Goal: Task Accomplishment & Management: Complete application form

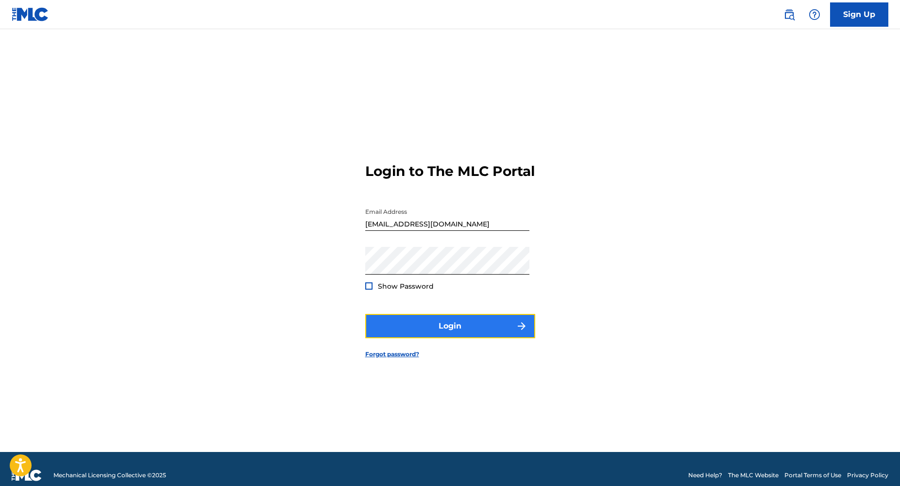
click at [390, 337] on button "Login" at bounding box center [450, 326] width 170 height 24
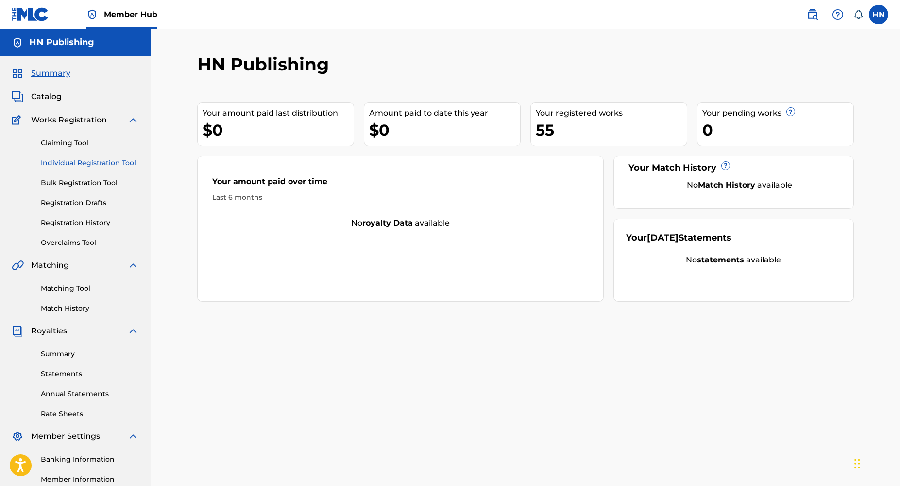
click at [91, 159] on link "Individual Registration Tool" at bounding box center [90, 163] width 98 height 10
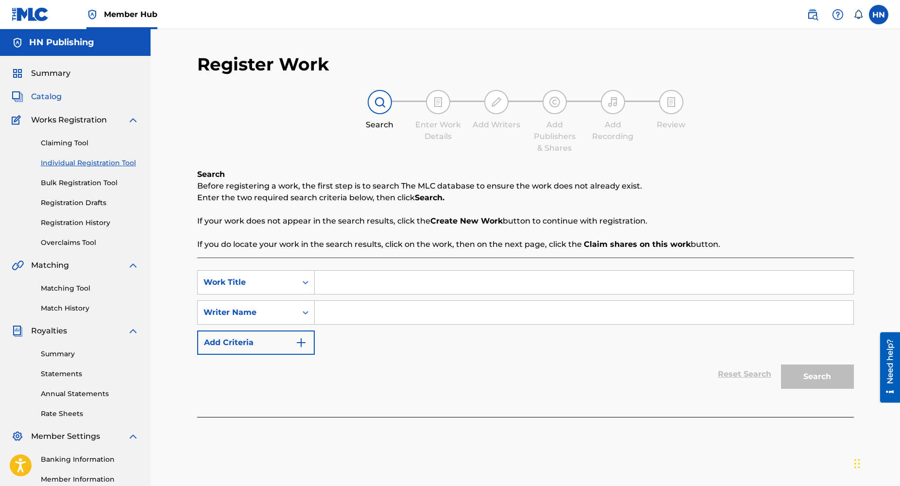
click at [43, 98] on span "Catalog" at bounding box center [46, 97] width 31 height 12
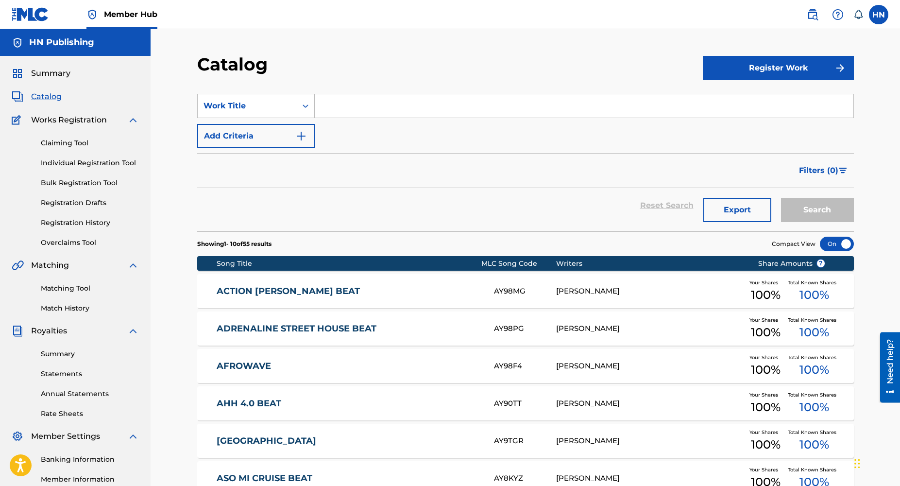
scroll to position [255, 0]
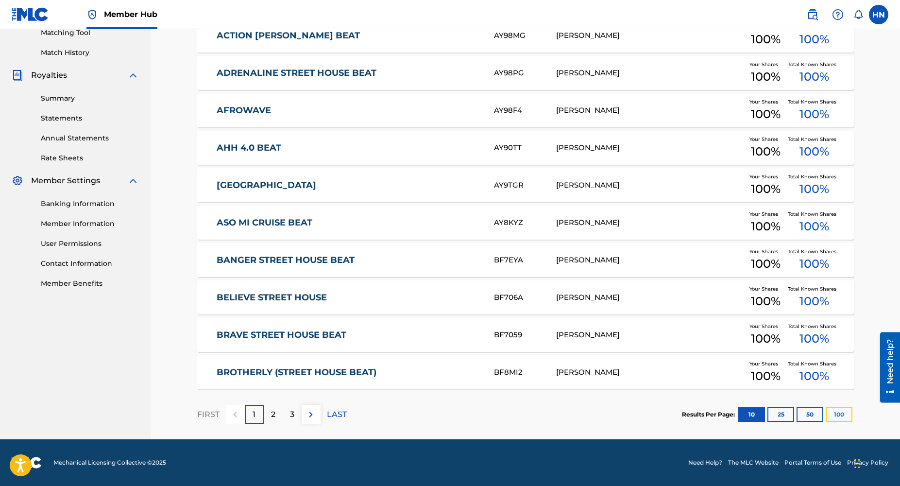
click at [831, 418] on button "100" at bounding box center [839, 414] width 27 height 15
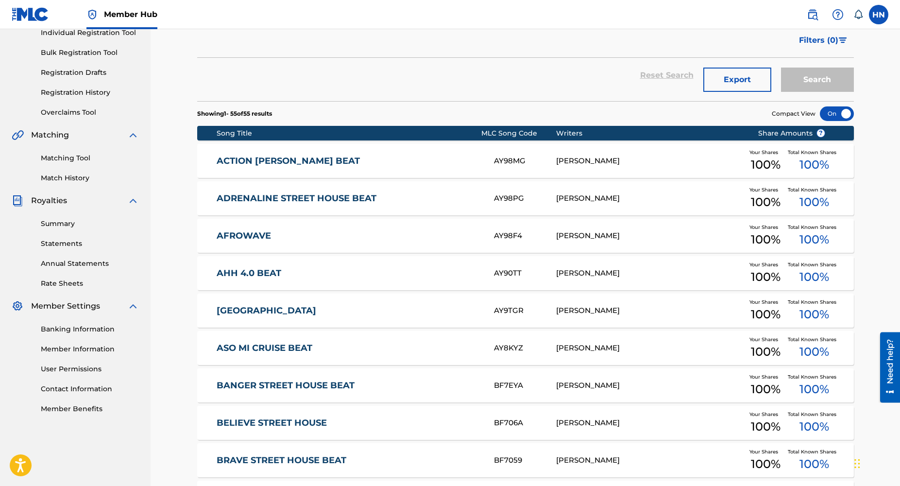
scroll to position [133, 0]
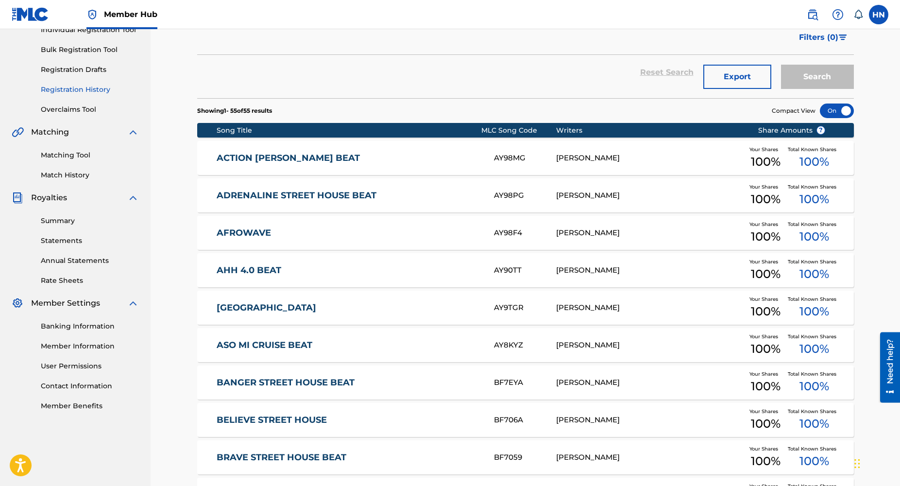
click at [80, 92] on link "Registration History" at bounding box center [90, 90] width 98 height 10
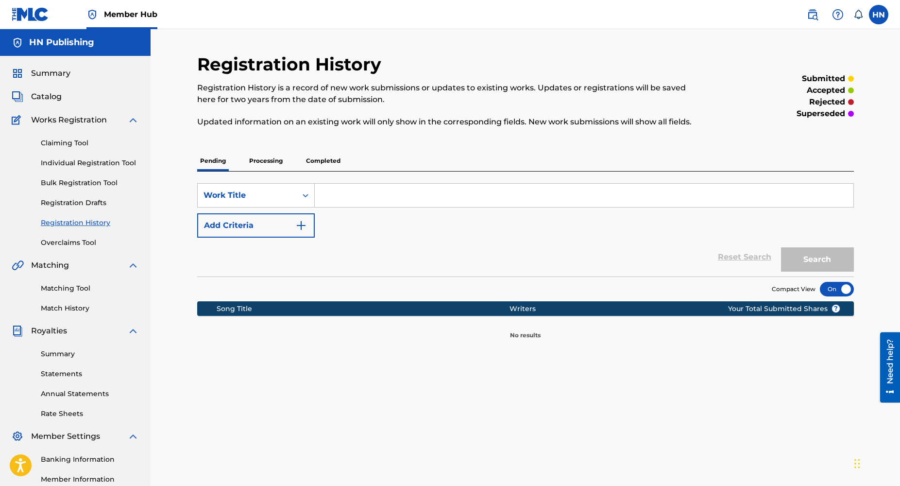
click at [335, 161] on p "Completed" at bounding box center [323, 161] width 40 height 20
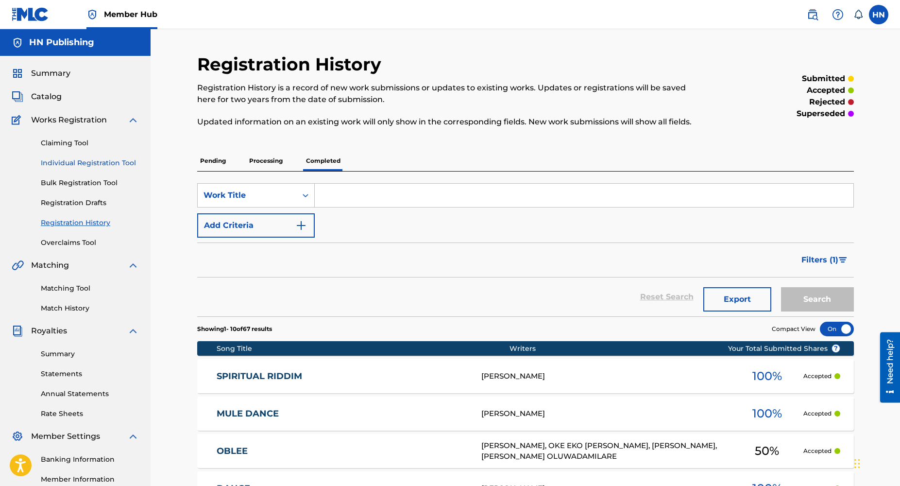
click at [91, 161] on link "Individual Registration Tool" at bounding box center [90, 163] width 98 height 10
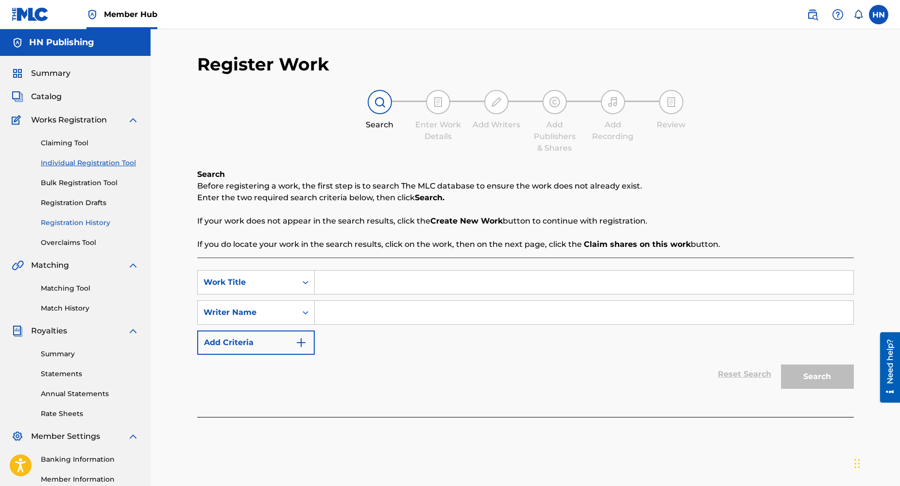
click at [64, 223] on link "Registration History" at bounding box center [90, 223] width 98 height 10
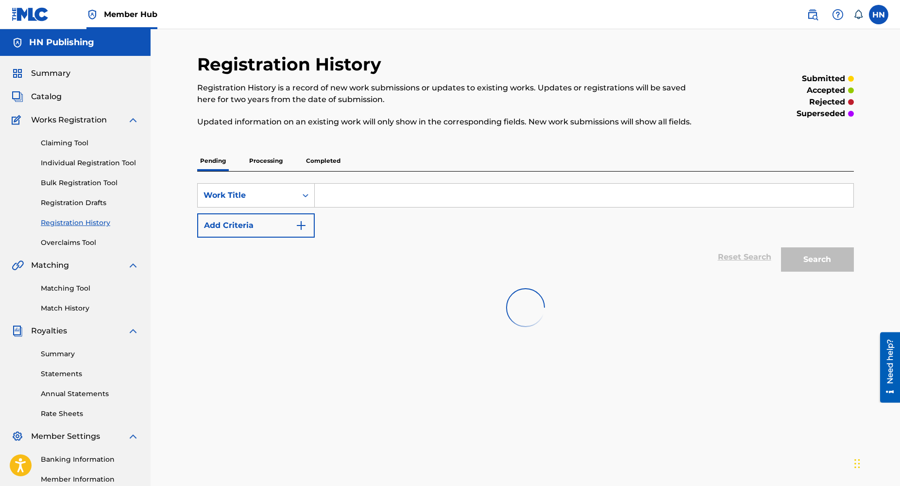
click at [330, 163] on p "Completed" at bounding box center [323, 161] width 40 height 20
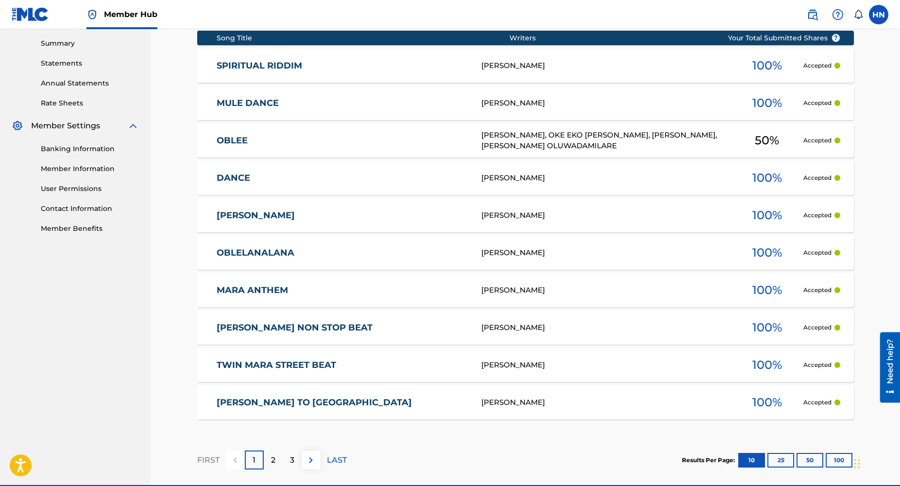
scroll to position [291, 0]
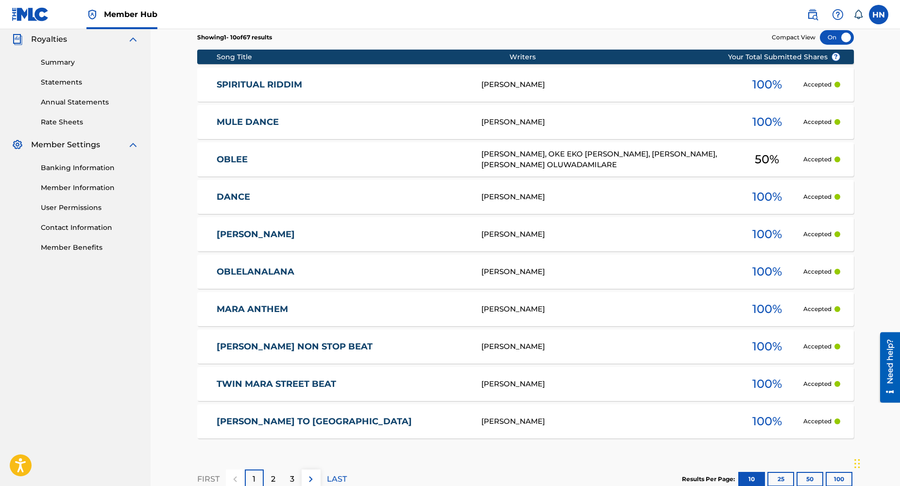
click at [514, 84] on div "[PERSON_NAME]" at bounding box center [606, 84] width 250 height 11
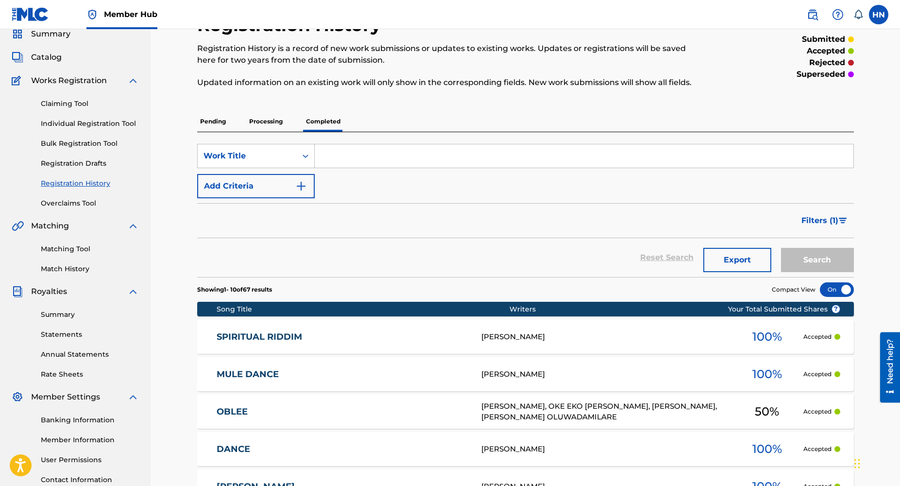
scroll to position [22, 0]
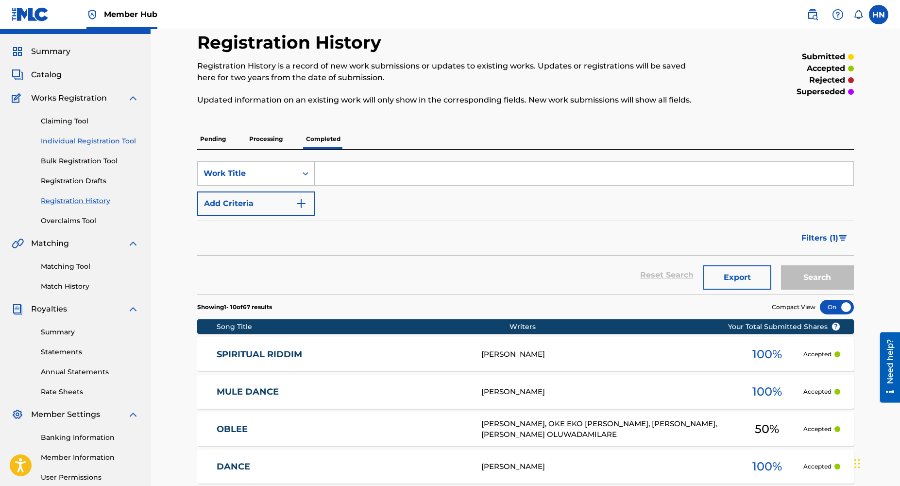
click at [89, 137] on link "Individual Registration Tool" at bounding box center [90, 141] width 98 height 10
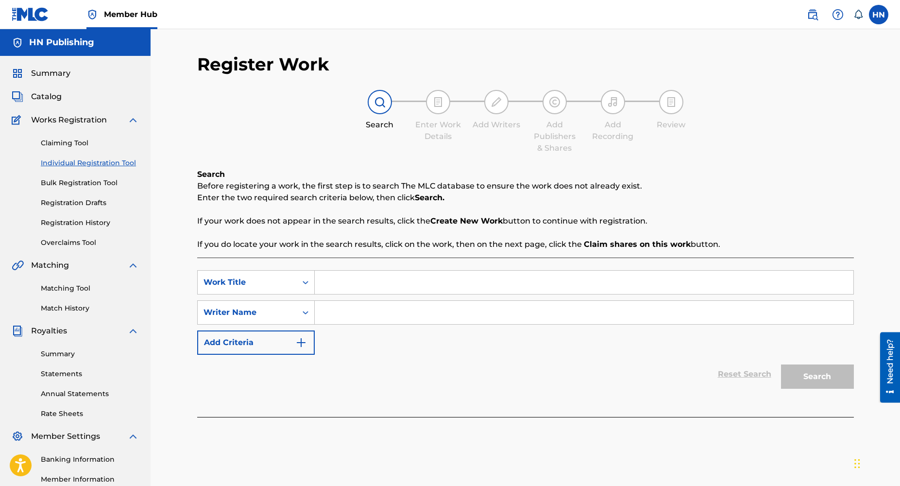
click at [365, 285] on input "Search Form" at bounding box center [584, 282] width 539 height 23
paste input "[URL][DOMAIN_NAME]"
click at [558, 288] on input "[URL][DOMAIN_NAME]" at bounding box center [584, 282] width 539 height 23
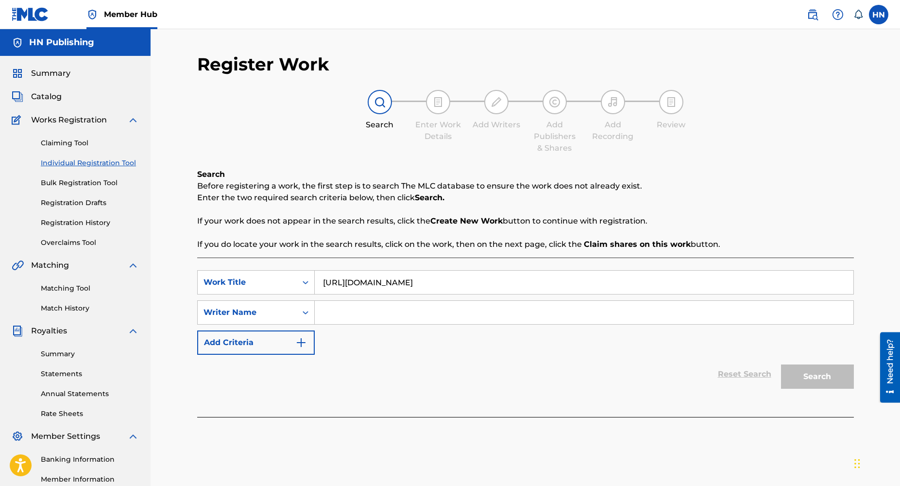
type input "\"
click at [350, 288] on input "Search Form" at bounding box center [584, 282] width 539 height 23
paste input "Chosen Piano"
type input "Chosen Piano"
drag, startPoint x: 414, startPoint y: 337, endPoint x: 411, endPoint y: 310, distance: 26.9
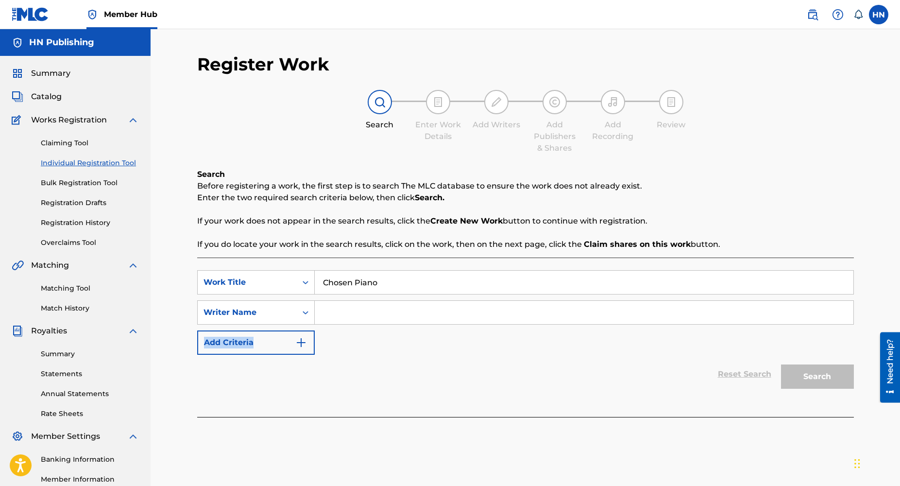
click at [411, 310] on div "SearchWithCriteriaa0f45a58-b1ce-408f-afb6-41a56bb8f8bc Work Title Chosen Piano …" at bounding box center [525, 312] width 657 height 85
click at [411, 310] on input "Search Form" at bounding box center [584, 312] width 539 height 23
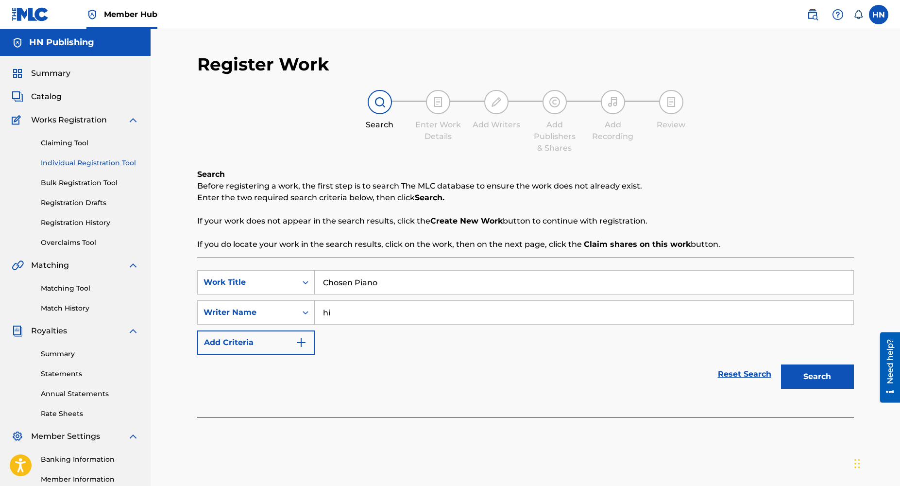
type input "h"
type input "H"
type input "lawal"
click at [781, 364] on button "Search" at bounding box center [817, 376] width 73 height 24
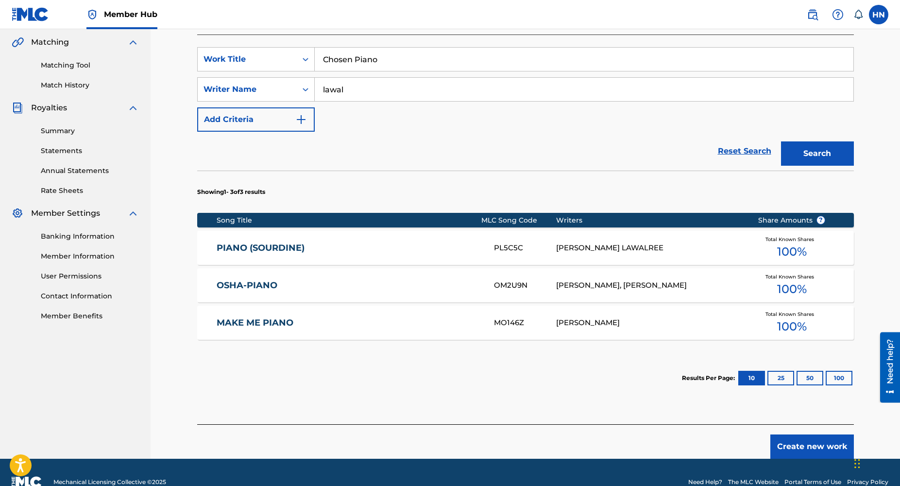
scroll to position [242, 0]
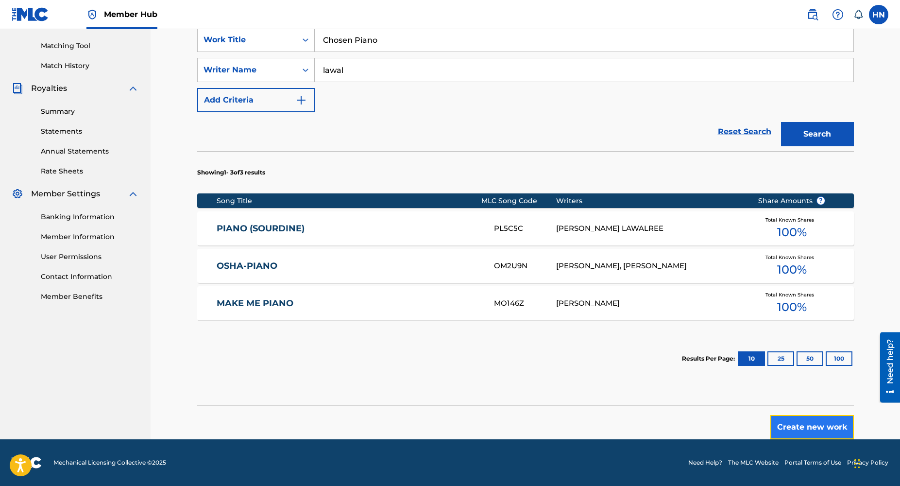
click at [813, 424] on button "Create new work" at bounding box center [812, 427] width 84 height 24
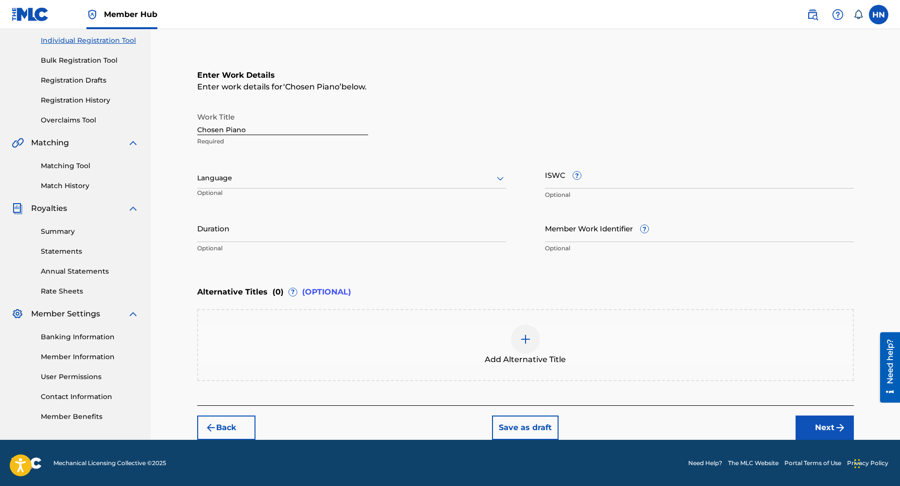
click at [452, 182] on div at bounding box center [351, 178] width 309 height 12
click at [291, 205] on div "English" at bounding box center [352, 199] width 308 height 22
click at [222, 237] on input "Duration" at bounding box center [351, 228] width 309 height 28
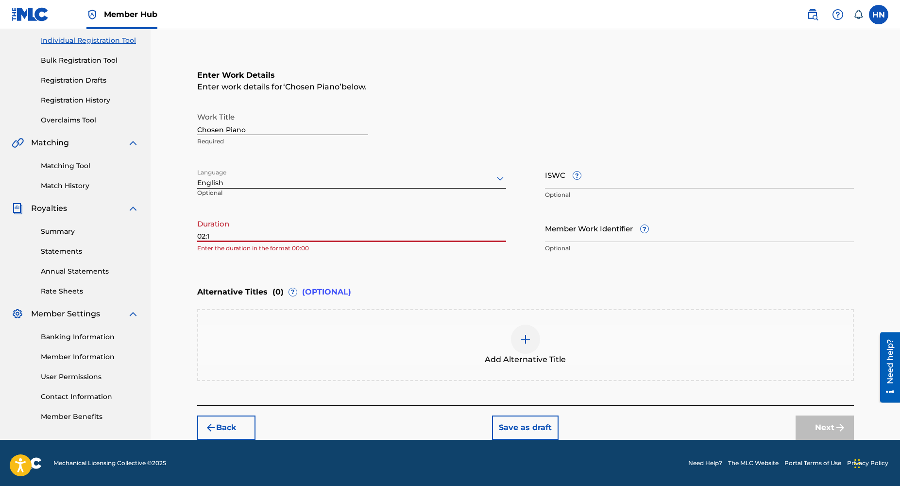
type input "02:15"
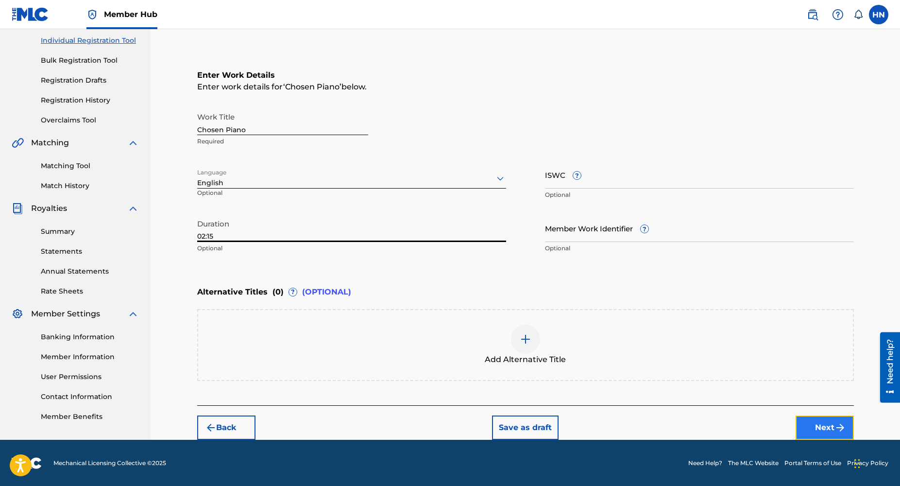
click at [824, 424] on button "Next" at bounding box center [825, 427] width 58 height 24
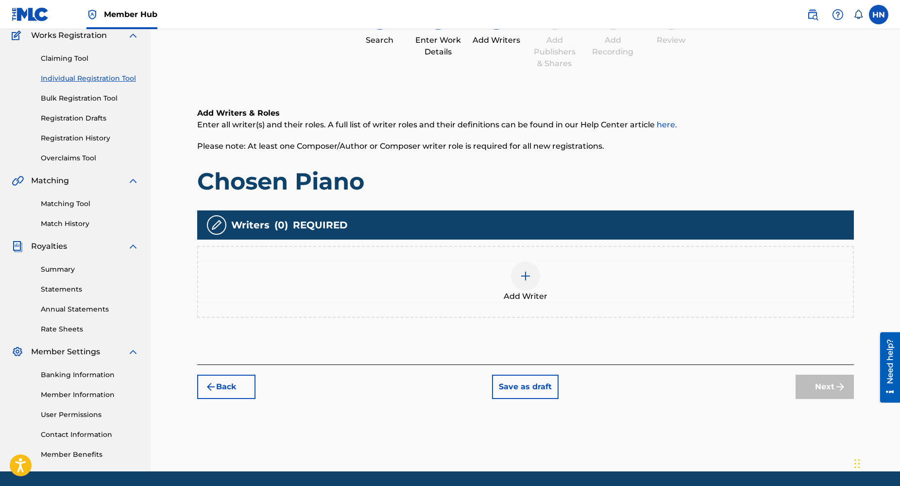
scroll to position [44, 0]
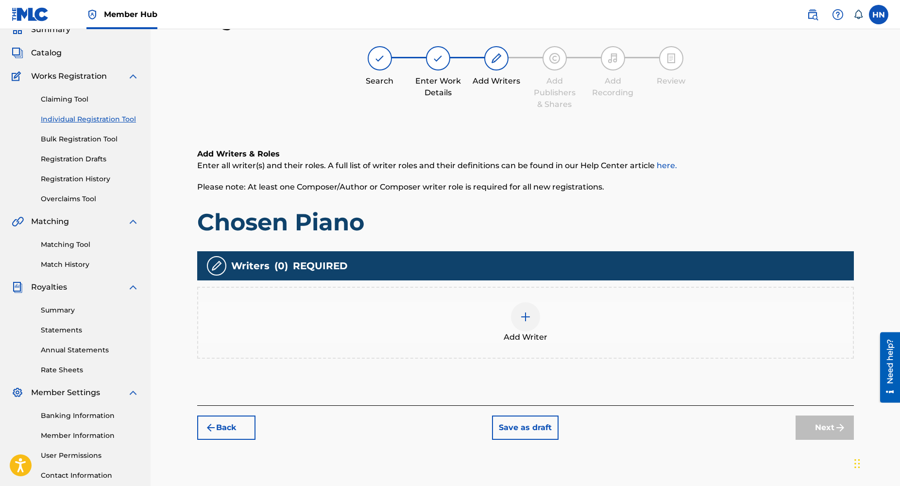
click at [527, 318] on img at bounding box center [526, 317] width 12 height 12
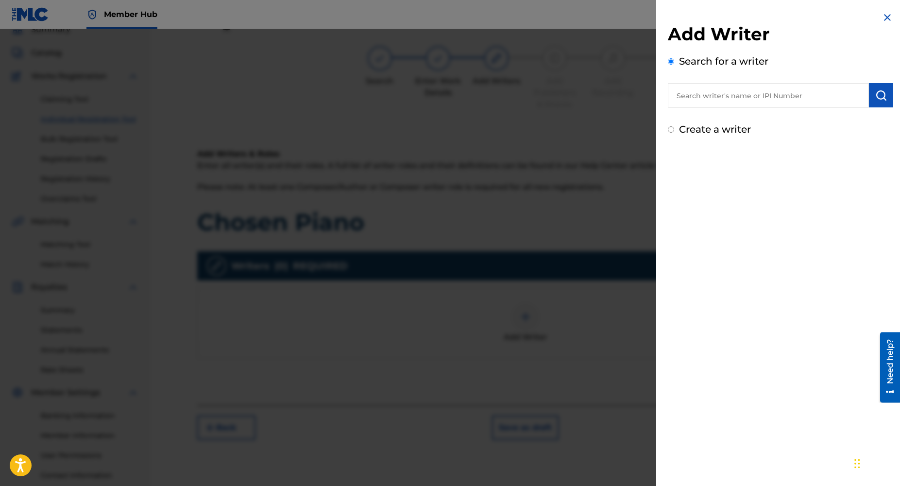
click at [429, 324] on div at bounding box center [450, 272] width 900 height 486
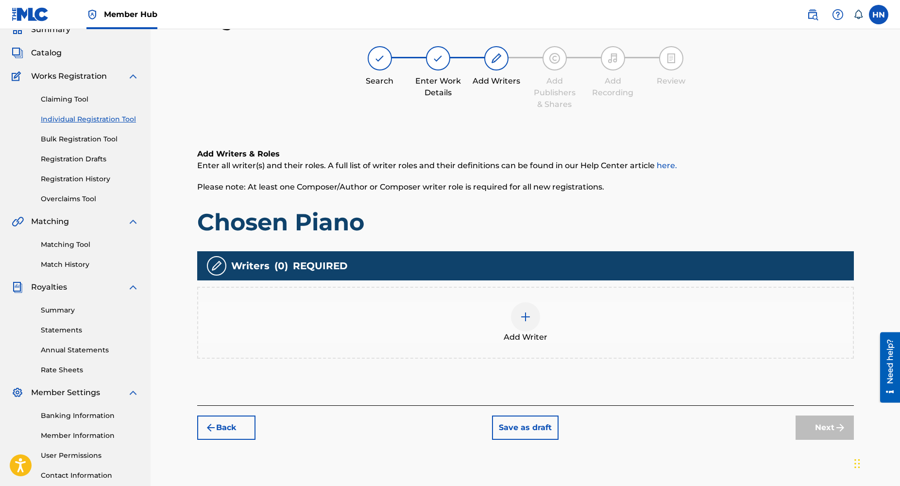
click at [527, 312] on img at bounding box center [526, 317] width 12 height 12
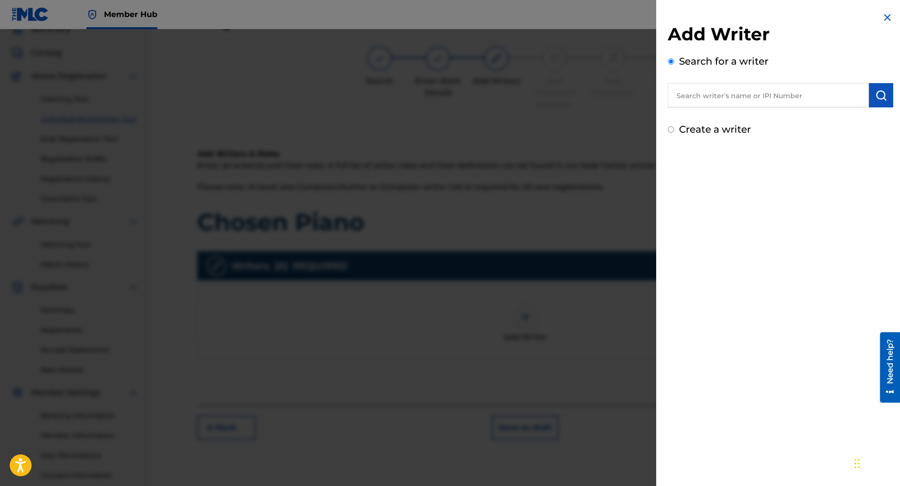
click at [738, 99] on input "text" at bounding box center [768, 95] width 201 height 24
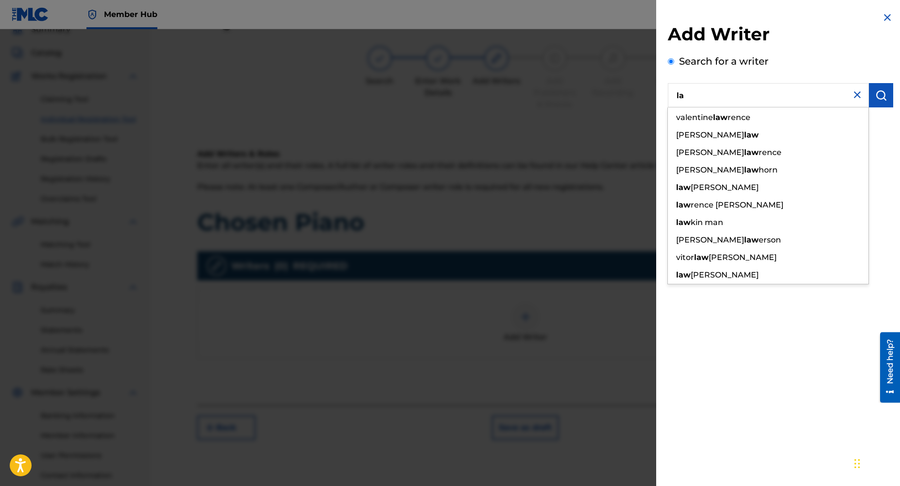
type input "l"
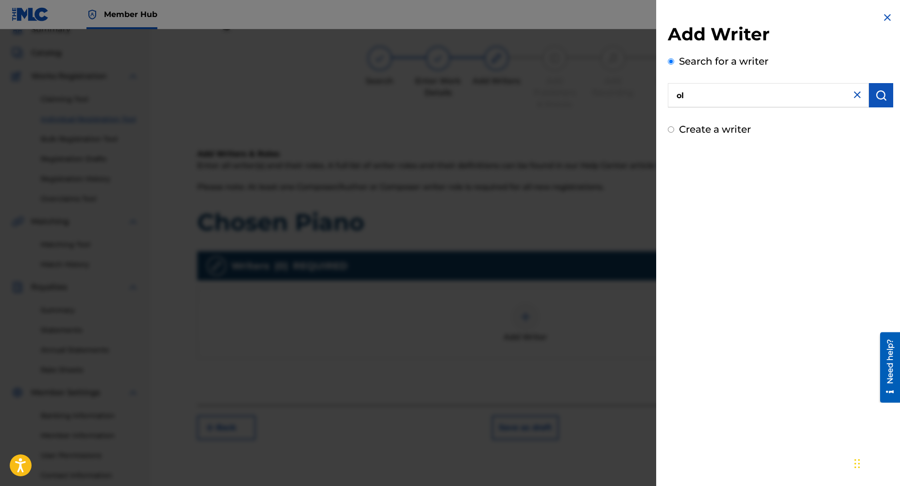
type input "o"
type input "l"
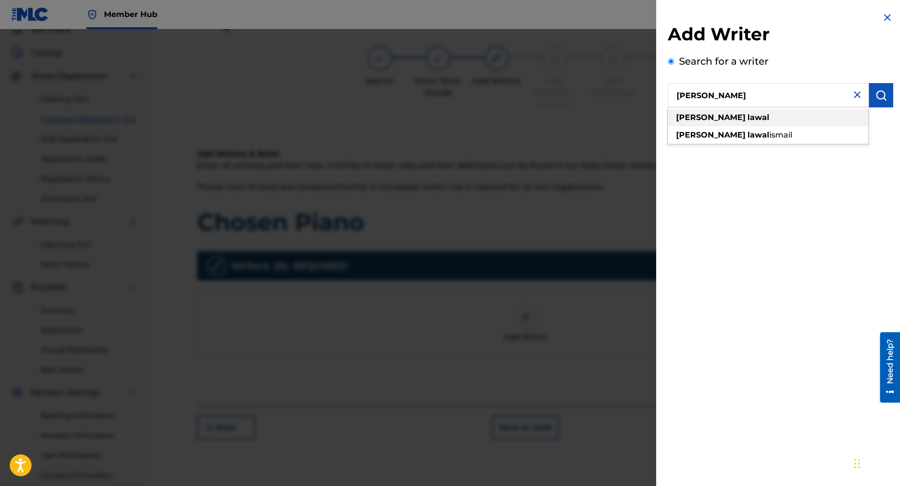
click at [747, 117] on strong "lawal" at bounding box center [758, 117] width 22 height 9
type input "[PERSON_NAME]"
click at [886, 101] on button "submit" at bounding box center [881, 95] width 24 height 24
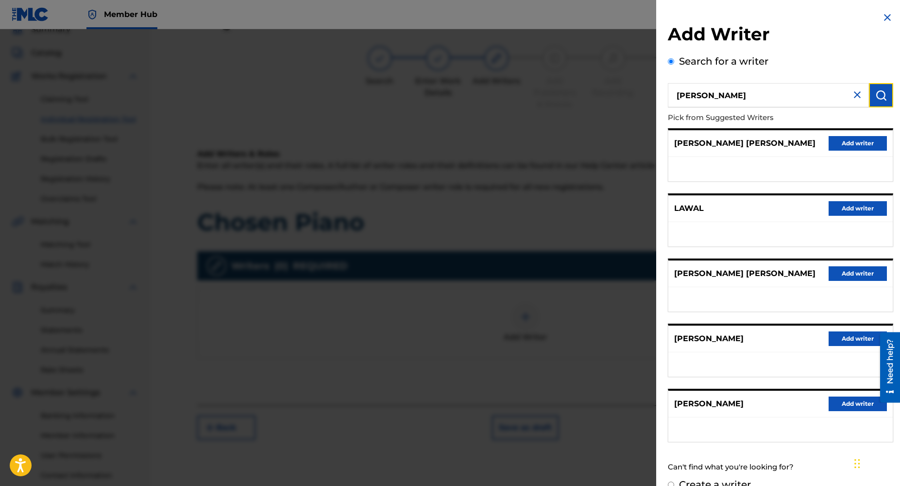
scroll to position [17, 0]
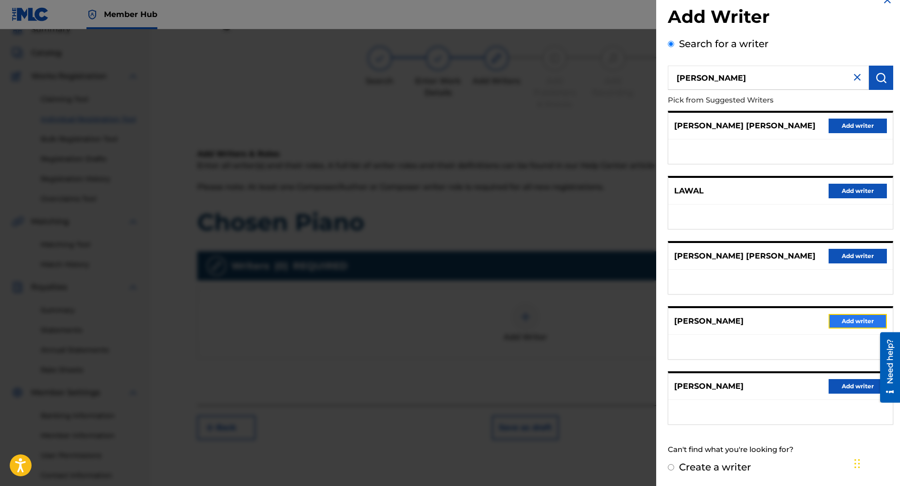
click at [848, 314] on button "Add writer" at bounding box center [858, 321] width 58 height 15
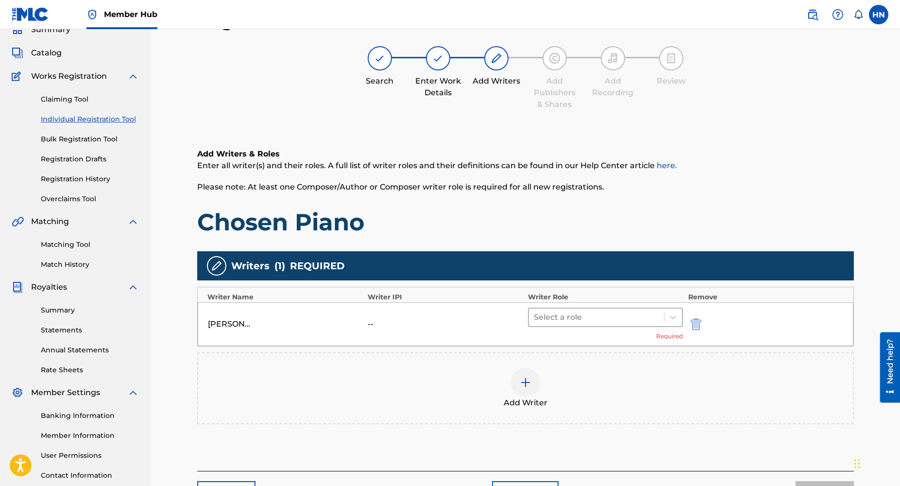
click at [564, 316] on div at bounding box center [597, 317] width 126 height 14
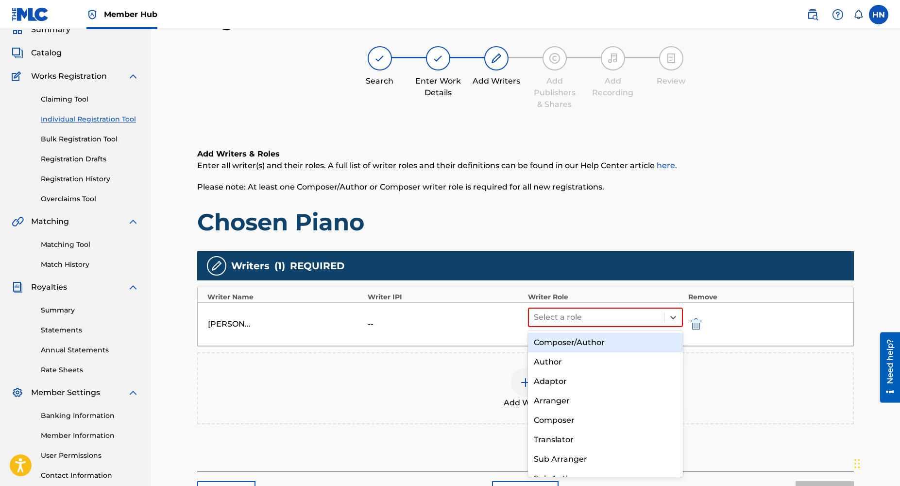
click at [574, 341] on div "Composer/Author" at bounding box center [605, 342] width 155 height 19
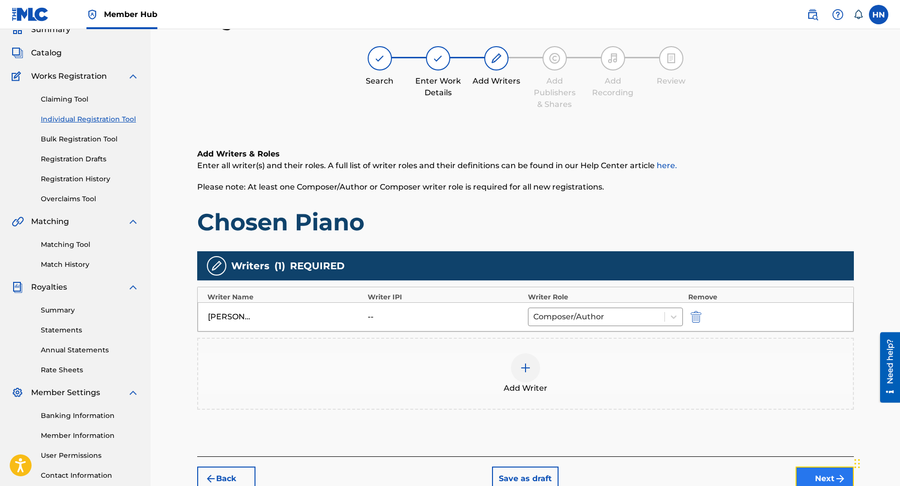
click at [831, 471] on button "Next" at bounding box center [825, 478] width 58 height 24
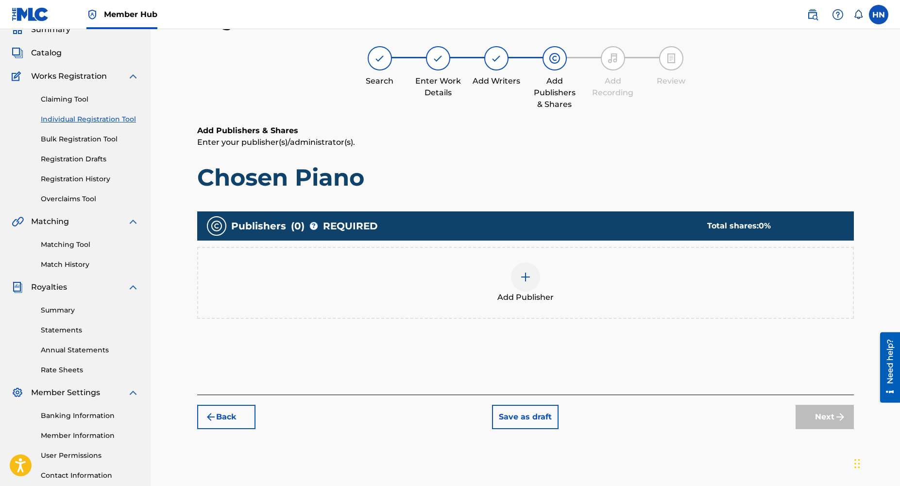
click at [514, 277] on div at bounding box center [525, 276] width 29 height 29
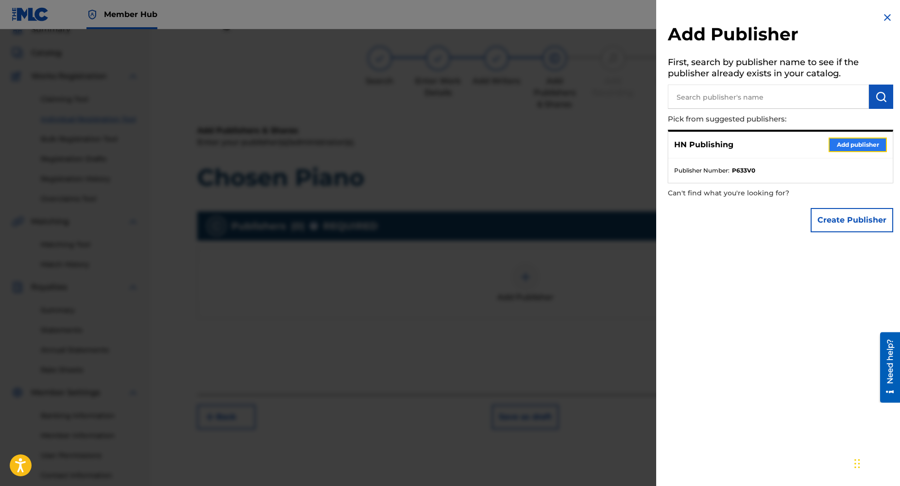
click at [856, 142] on button "Add publisher" at bounding box center [858, 144] width 58 height 15
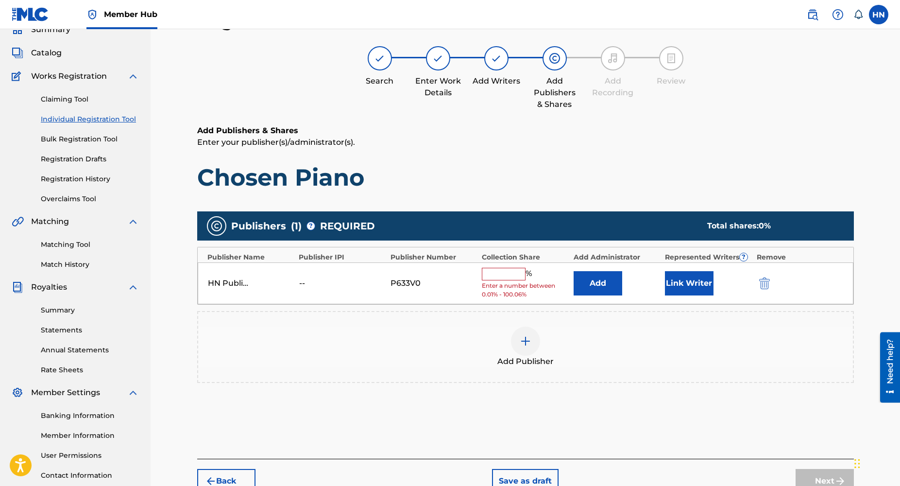
click at [495, 274] on input "text" at bounding box center [504, 274] width 44 height 13
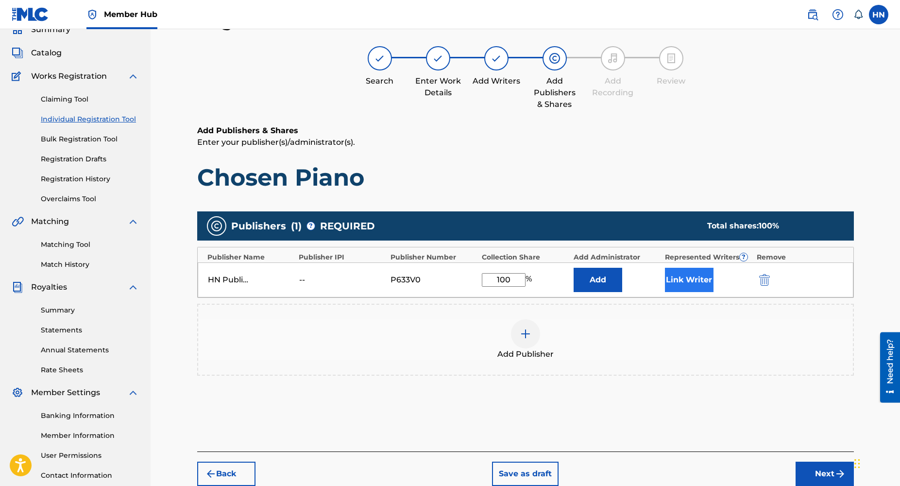
type input "100"
click at [703, 282] on button "Link Writer" at bounding box center [689, 280] width 49 height 24
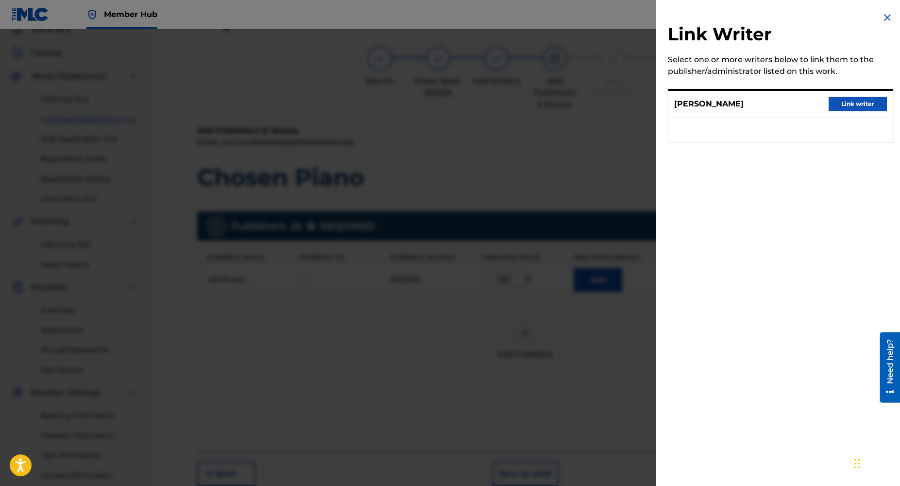
click at [554, 213] on div at bounding box center [450, 272] width 900 height 486
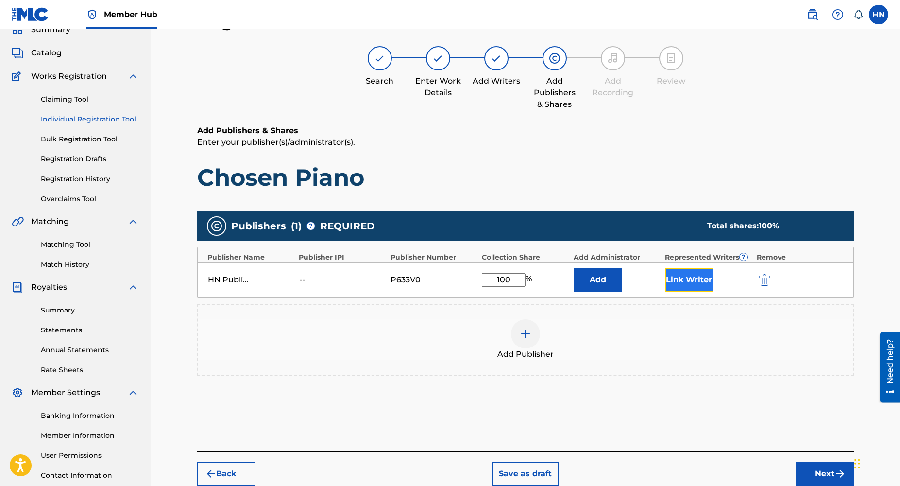
click at [681, 278] on button "Link Writer" at bounding box center [689, 280] width 49 height 24
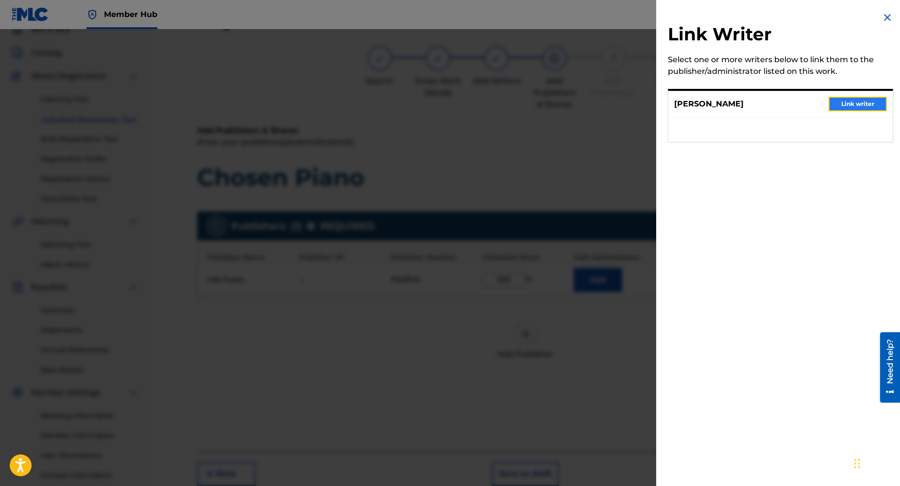
click at [847, 109] on button "Link writer" at bounding box center [858, 104] width 58 height 15
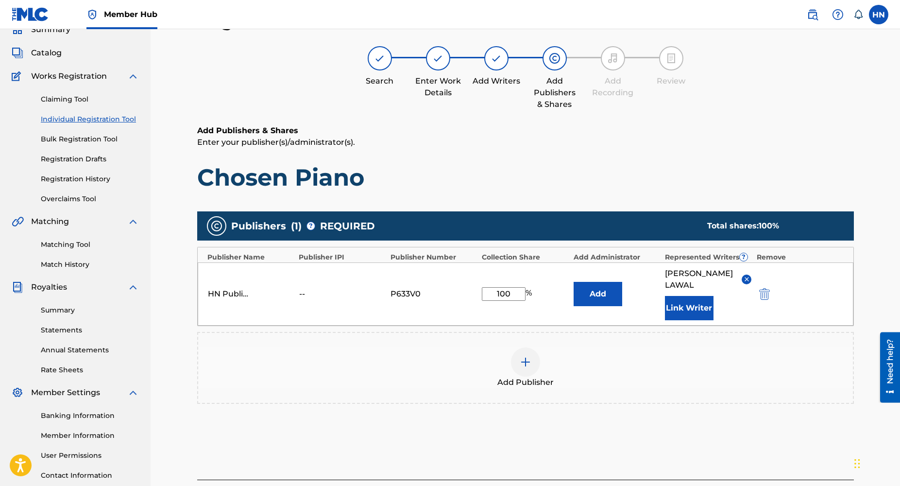
scroll to position [119, 0]
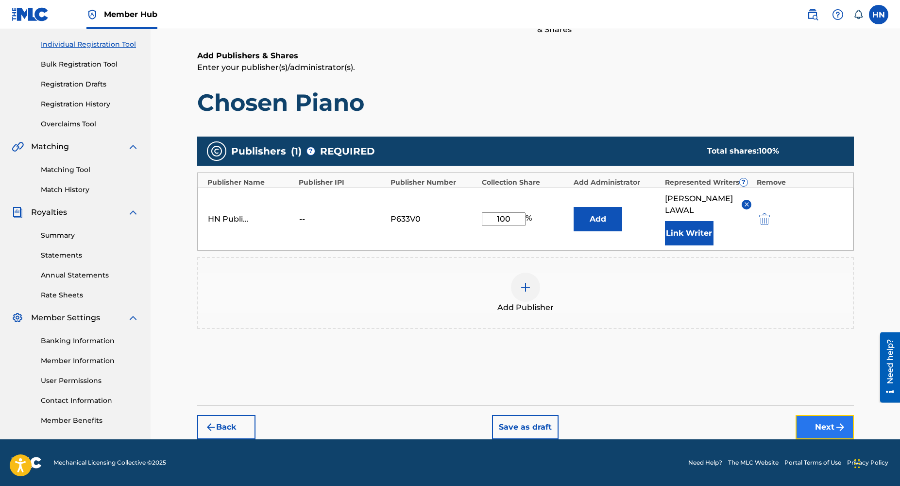
click at [838, 424] on img "submit" at bounding box center [840, 427] width 12 height 12
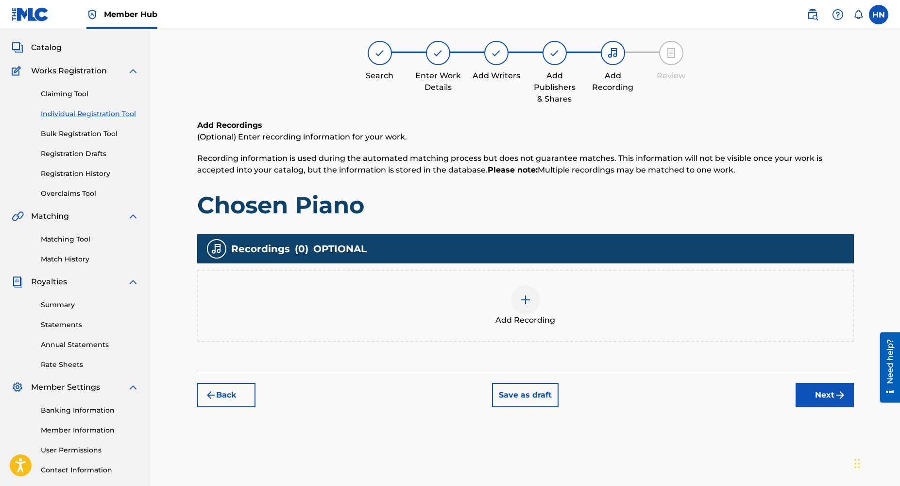
scroll to position [44, 0]
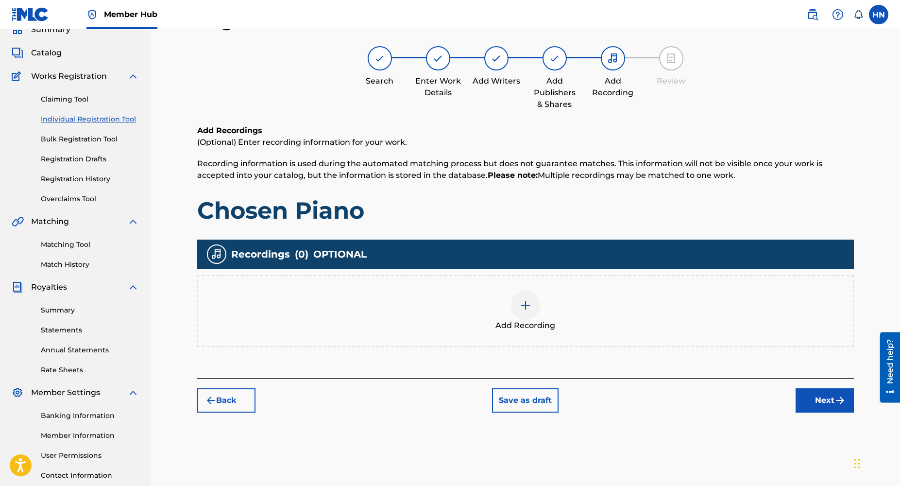
click at [524, 306] on img at bounding box center [526, 305] width 12 height 12
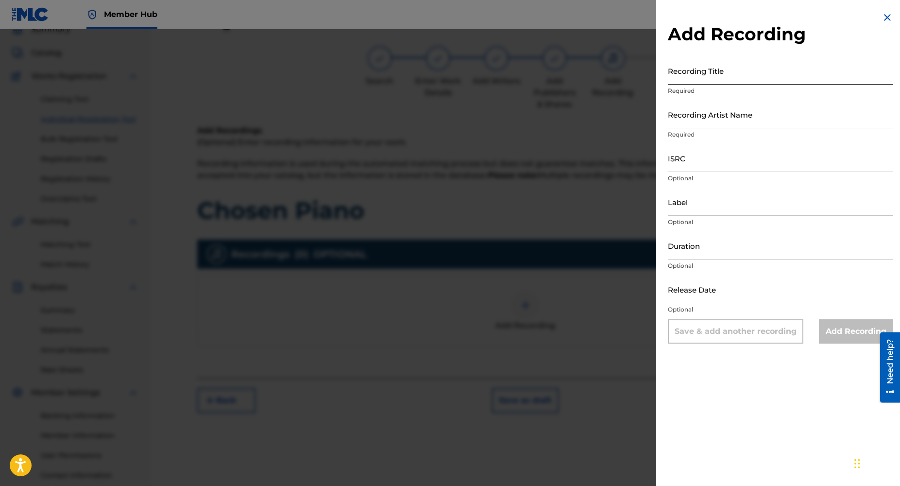
click at [708, 77] on input "Recording Title" at bounding box center [780, 71] width 225 height 28
paste input "Chosen Piano"
type input "Chosen Piano"
click at [709, 123] on input "Recording Artist Name" at bounding box center [780, 115] width 225 height 28
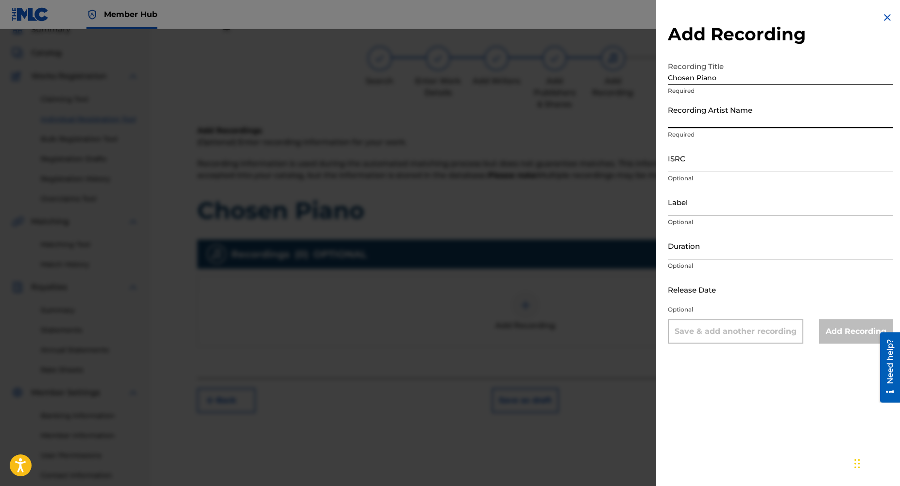
type input "Dj Yk Mule"
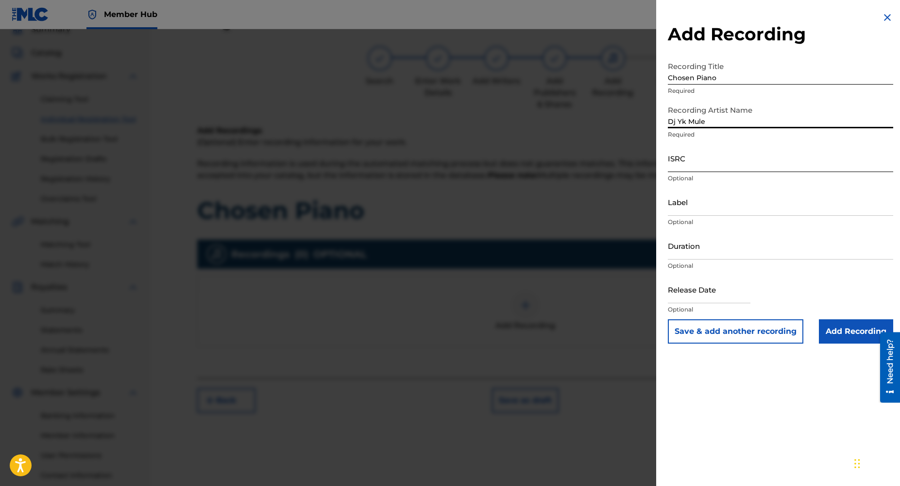
click at [695, 167] on input "ISRC" at bounding box center [780, 158] width 225 height 28
paste input "NL8RL2443428"
type input "NL8RL2443428"
click at [725, 209] on input "Label" at bounding box center [780, 202] width 225 height 28
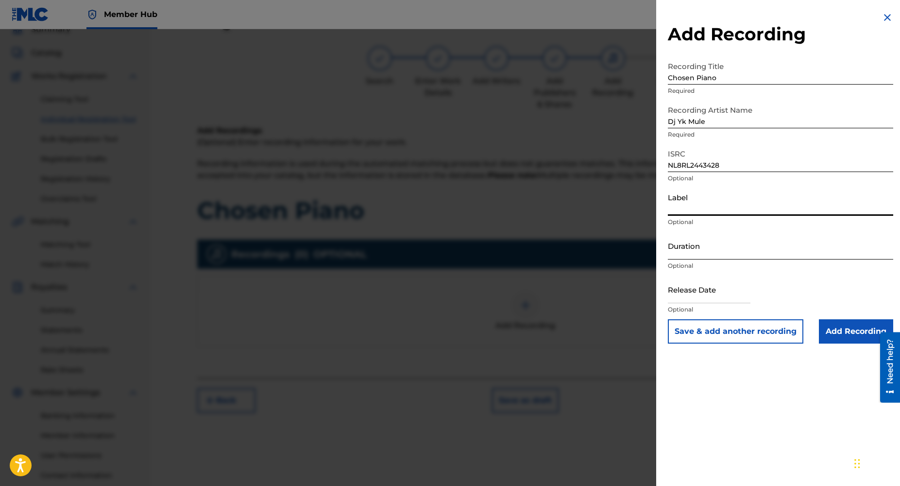
click at [681, 256] on input "Duration" at bounding box center [780, 246] width 225 height 28
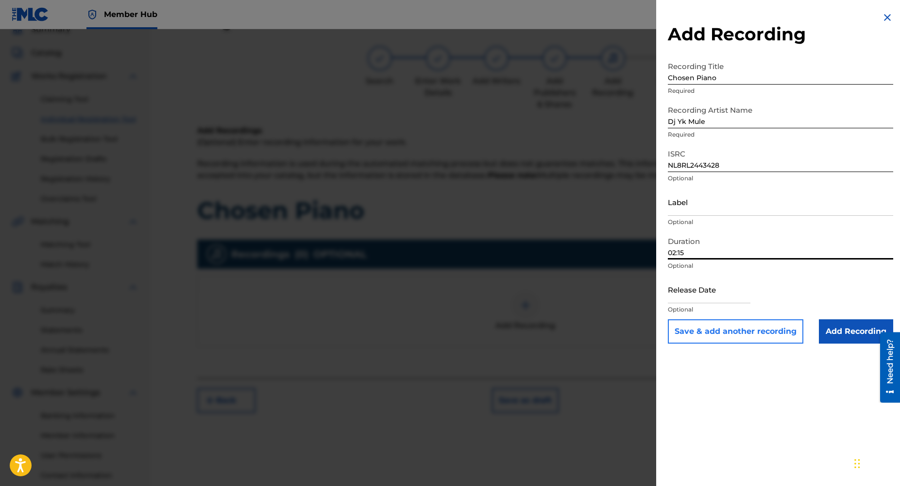
type input "02:15"
click at [732, 334] on button "Save & add another recording" at bounding box center [736, 331] width 136 height 24
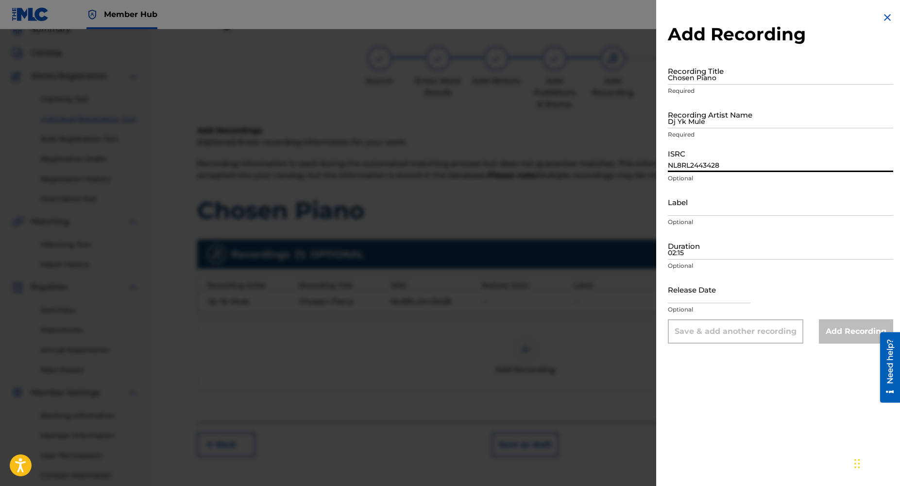
paste input
type input "NL8RL2443428"
click at [764, 136] on p "Required" at bounding box center [780, 134] width 225 height 9
click at [748, 123] on input "Dj Yk Mule" at bounding box center [780, 115] width 225 height 28
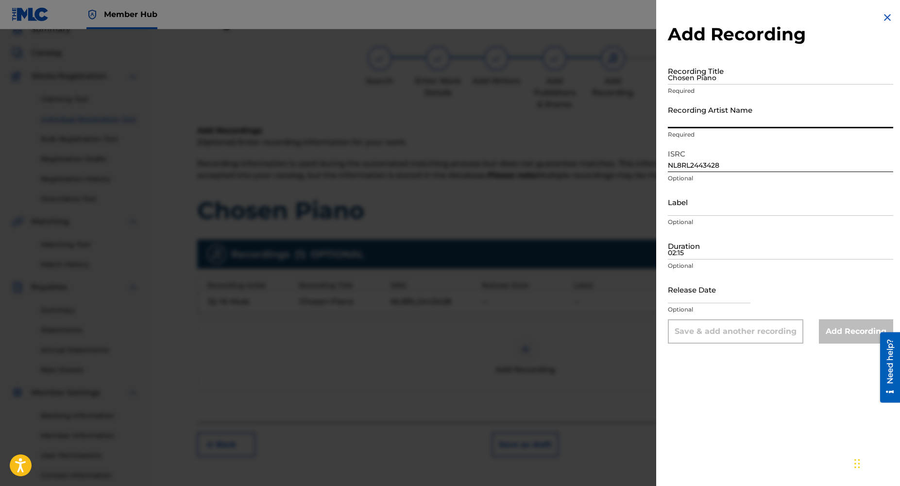
type input "DJ YK BEATS"
click at [700, 77] on input "Chosen Piano" at bounding box center [780, 71] width 225 height 28
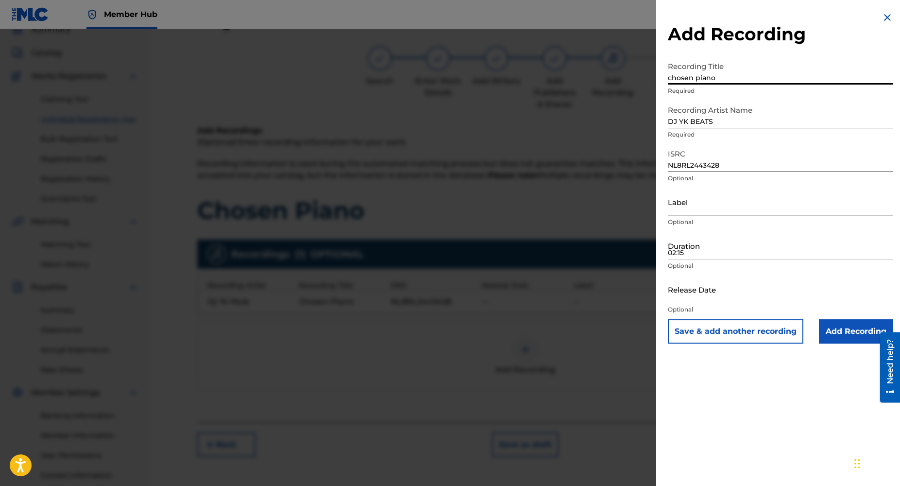
click at [744, 81] on input "chosen piano" at bounding box center [780, 71] width 225 height 28
type input "c"
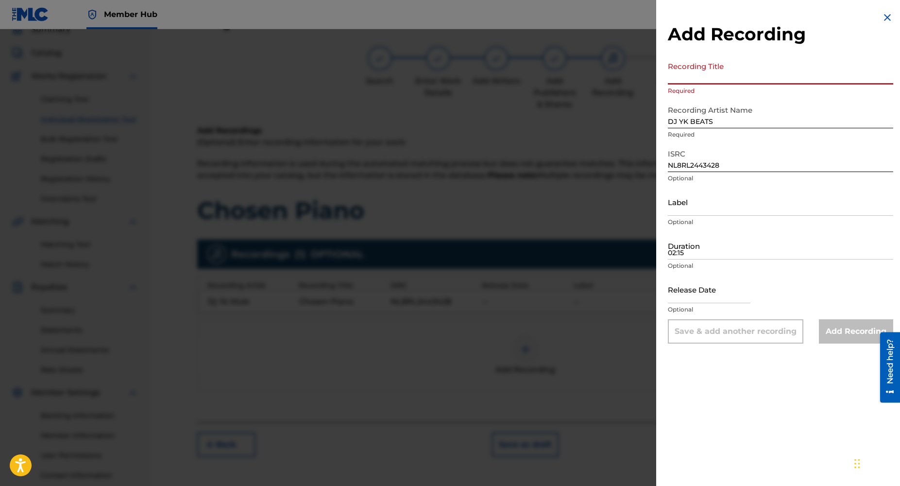
click at [698, 75] on input "Recording Title" at bounding box center [780, 71] width 225 height 28
paste input "Chosen Piano"
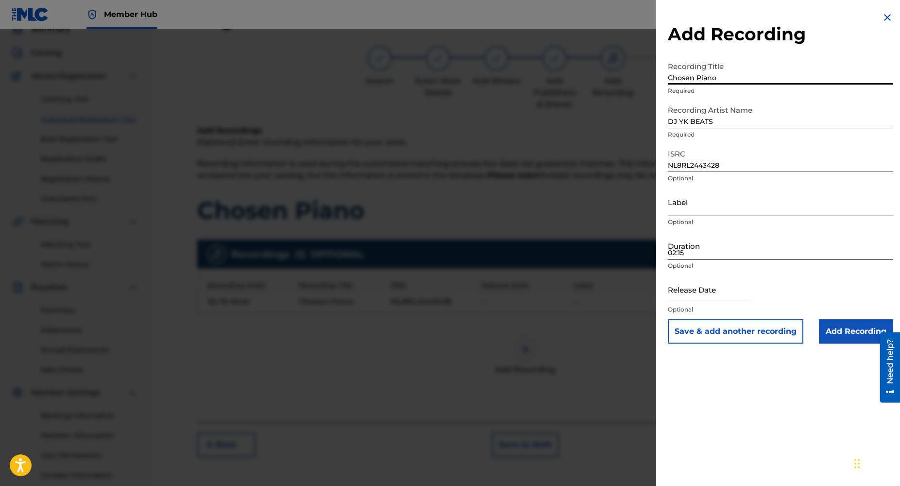
type input "Chosen Piano"
click at [676, 256] on input "02:15" at bounding box center [780, 246] width 225 height 28
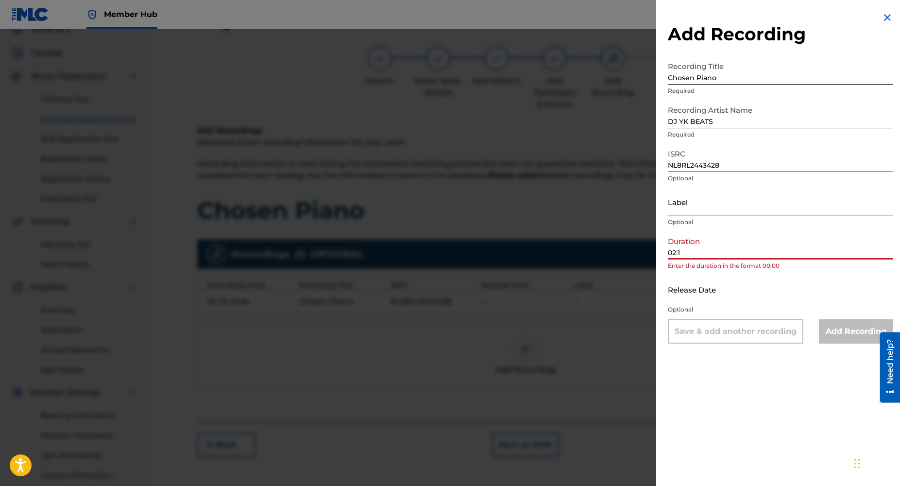
type input "02:15"
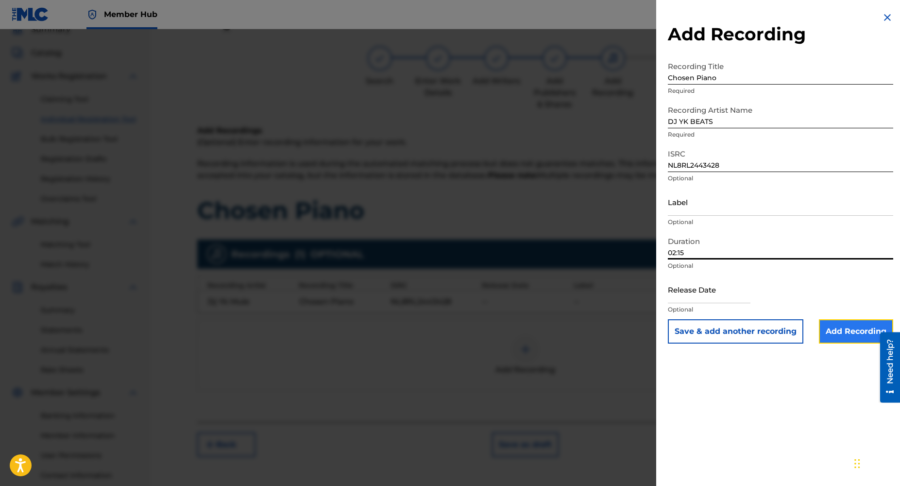
click at [866, 330] on input "Add Recording" at bounding box center [856, 331] width 74 height 24
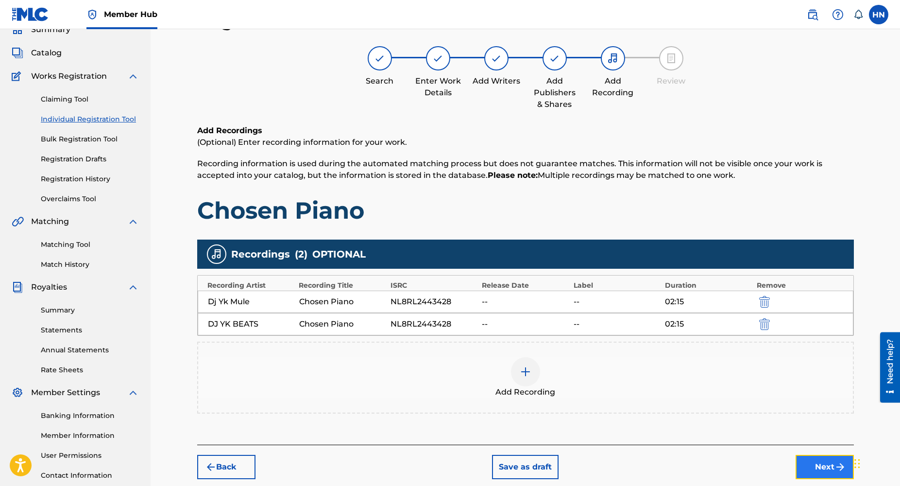
click at [814, 470] on button "Next" at bounding box center [825, 467] width 58 height 24
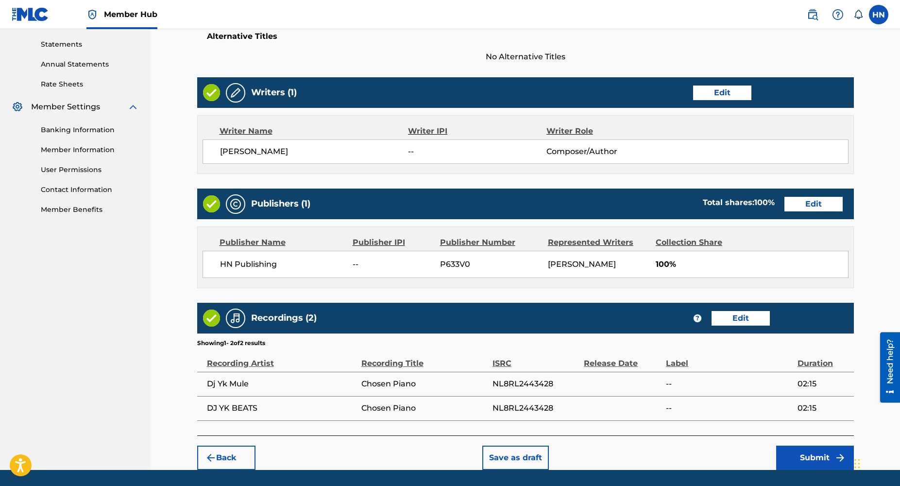
scroll to position [359, 0]
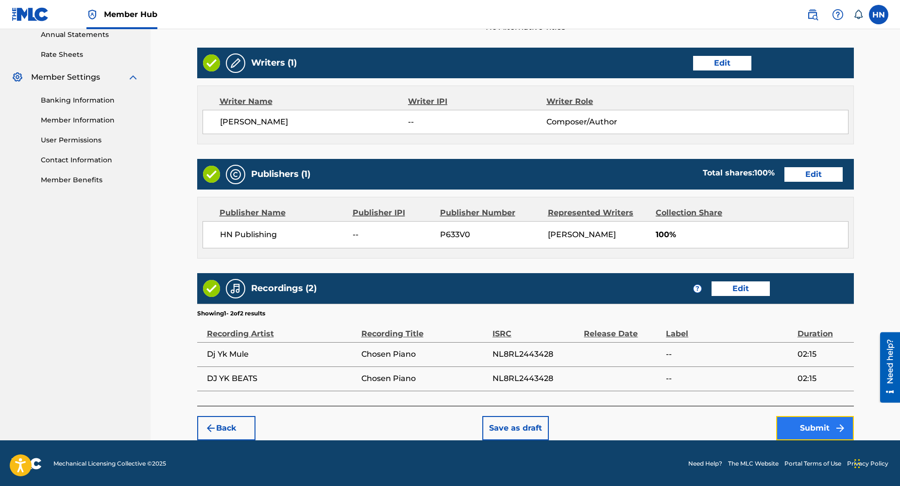
click at [794, 423] on button "Submit" at bounding box center [815, 428] width 78 height 24
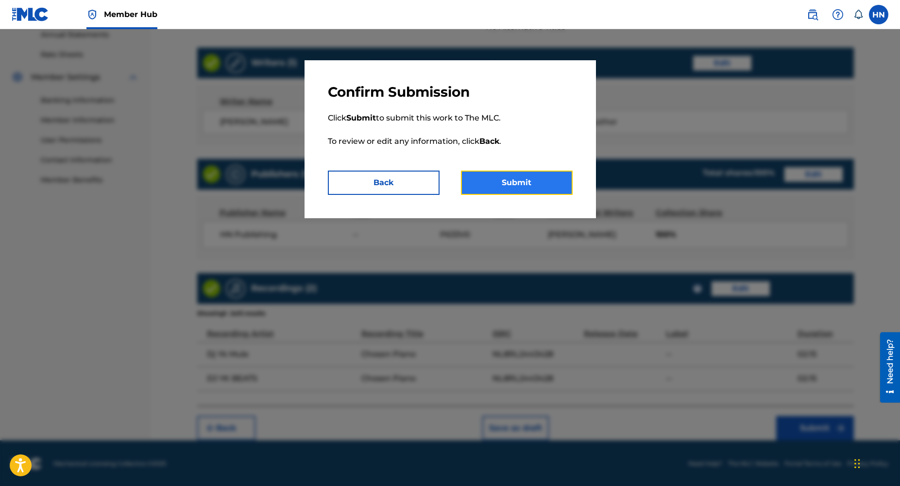
click at [519, 177] on button "Submit" at bounding box center [517, 182] width 112 height 24
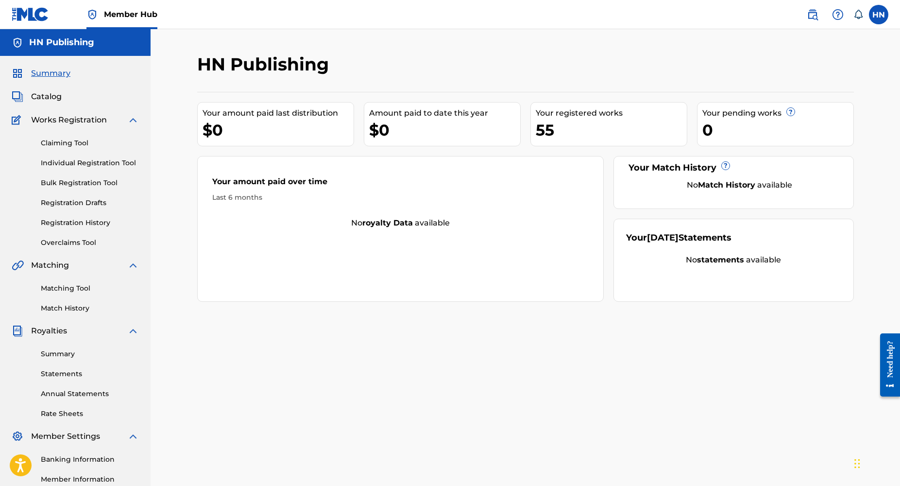
click at [90, 217] on div "Claiming Tool Individual Registration Tool Bulk Registration Tool Registration …" at bounding box center [75, 187] width 127 height 122
click at [90, 223] on link "Registration History" at bounding box center [90, 223] width 98 height 10
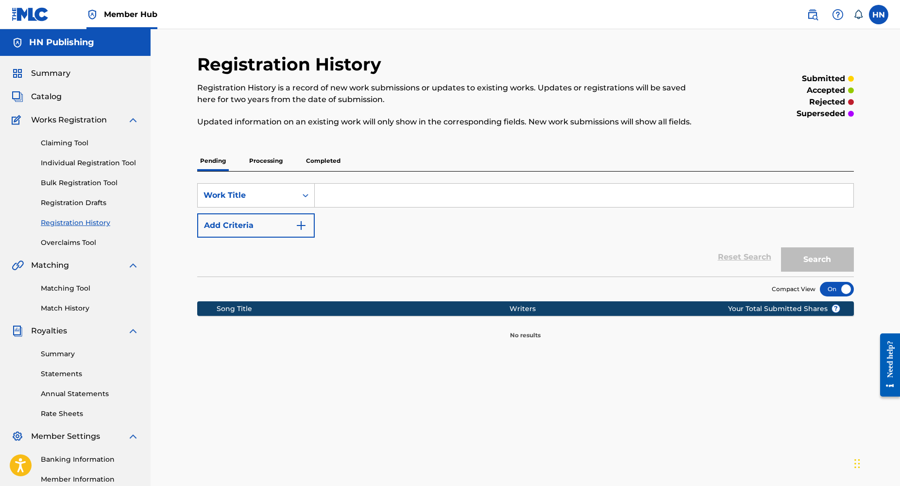
click at [327, 156] on p "Completed" at bounding box center [323, 161] width 40 height 20
